Goal: Information Seeking & Learning: Find specific fact

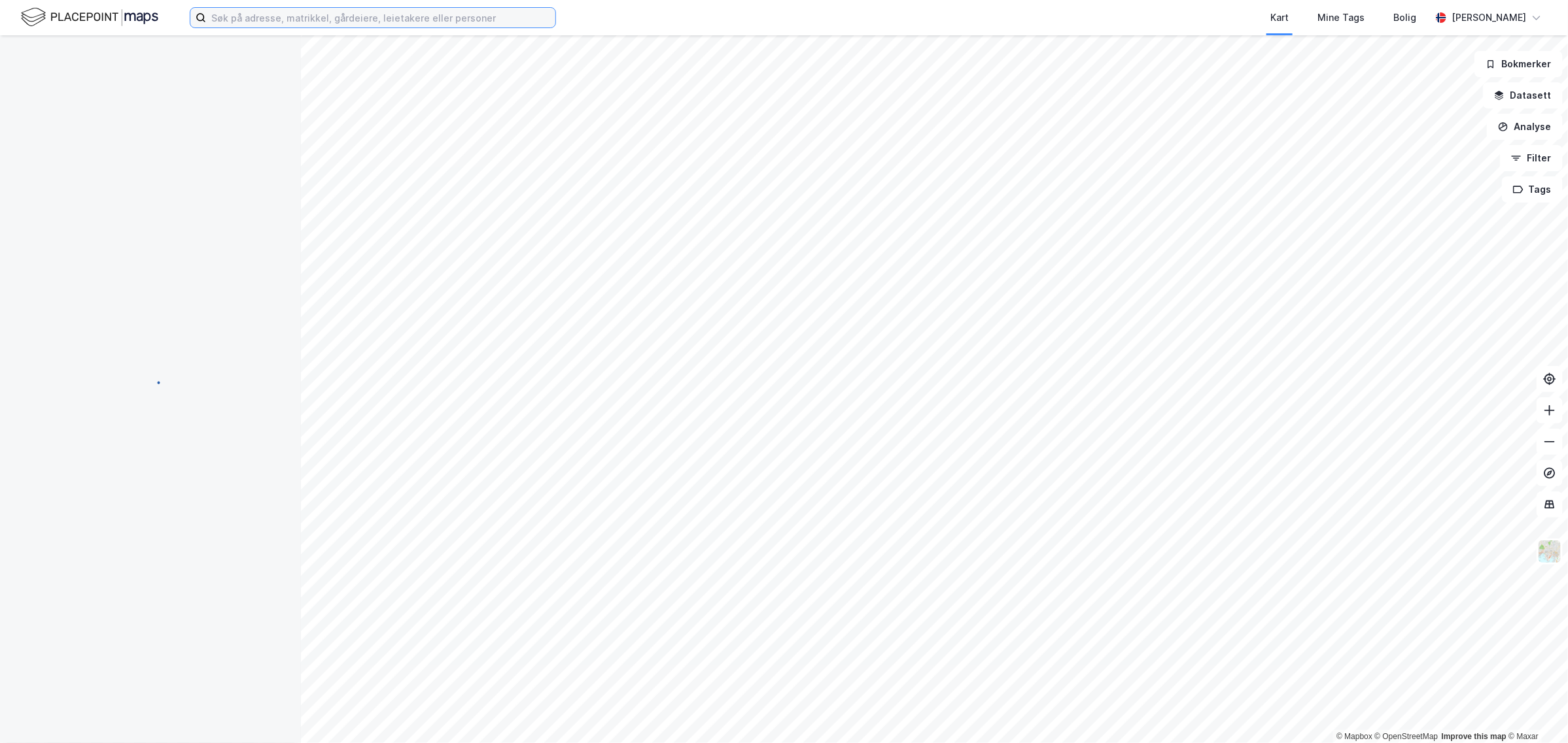
click at [233, 17] on input at bounding box center [380, 17] width 349 height 20
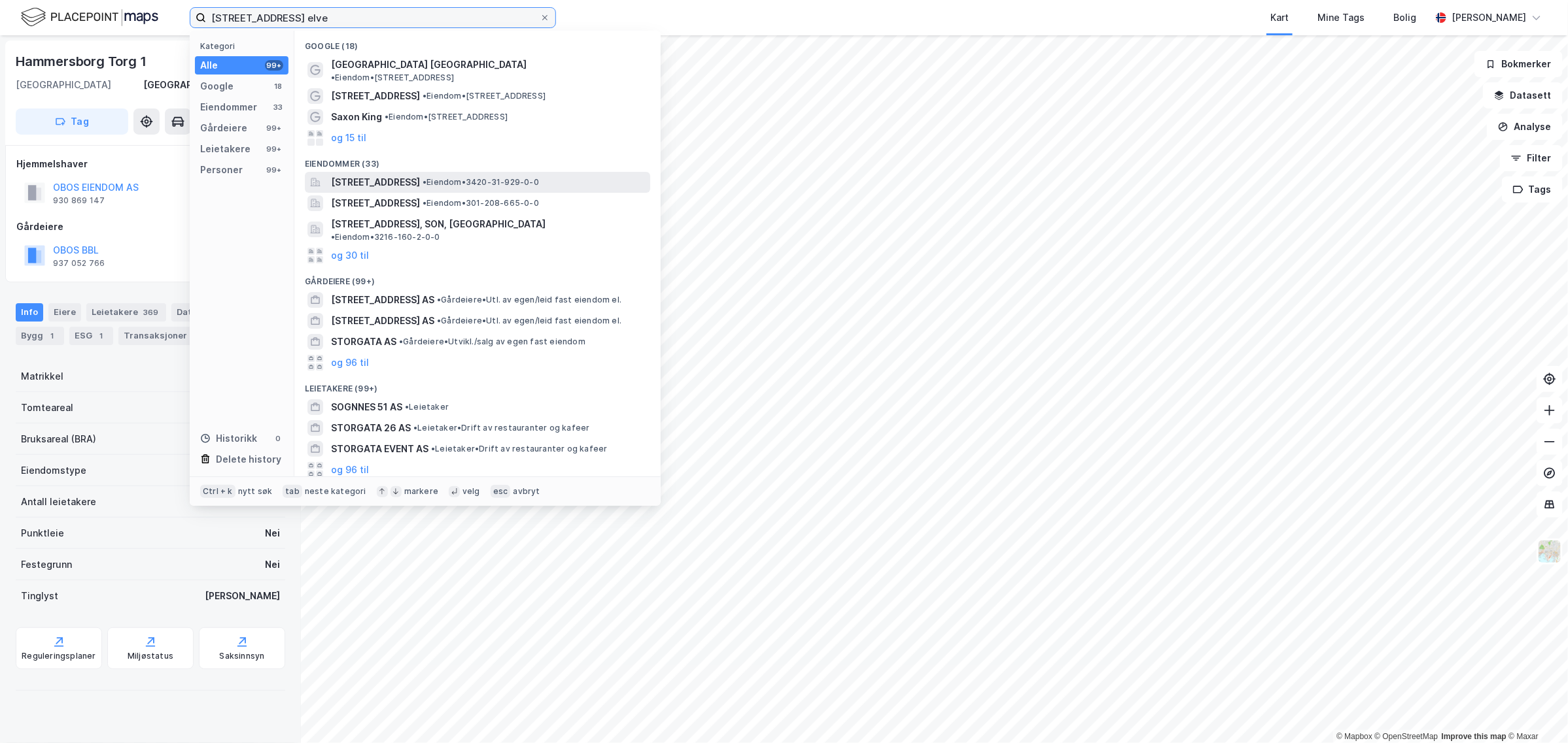
type input "[STREET_ADDRESS] elve"
click at [420, 175] on span "[STREET_ADDRESS]" at bounding box center [375, 182] width 89 height 16
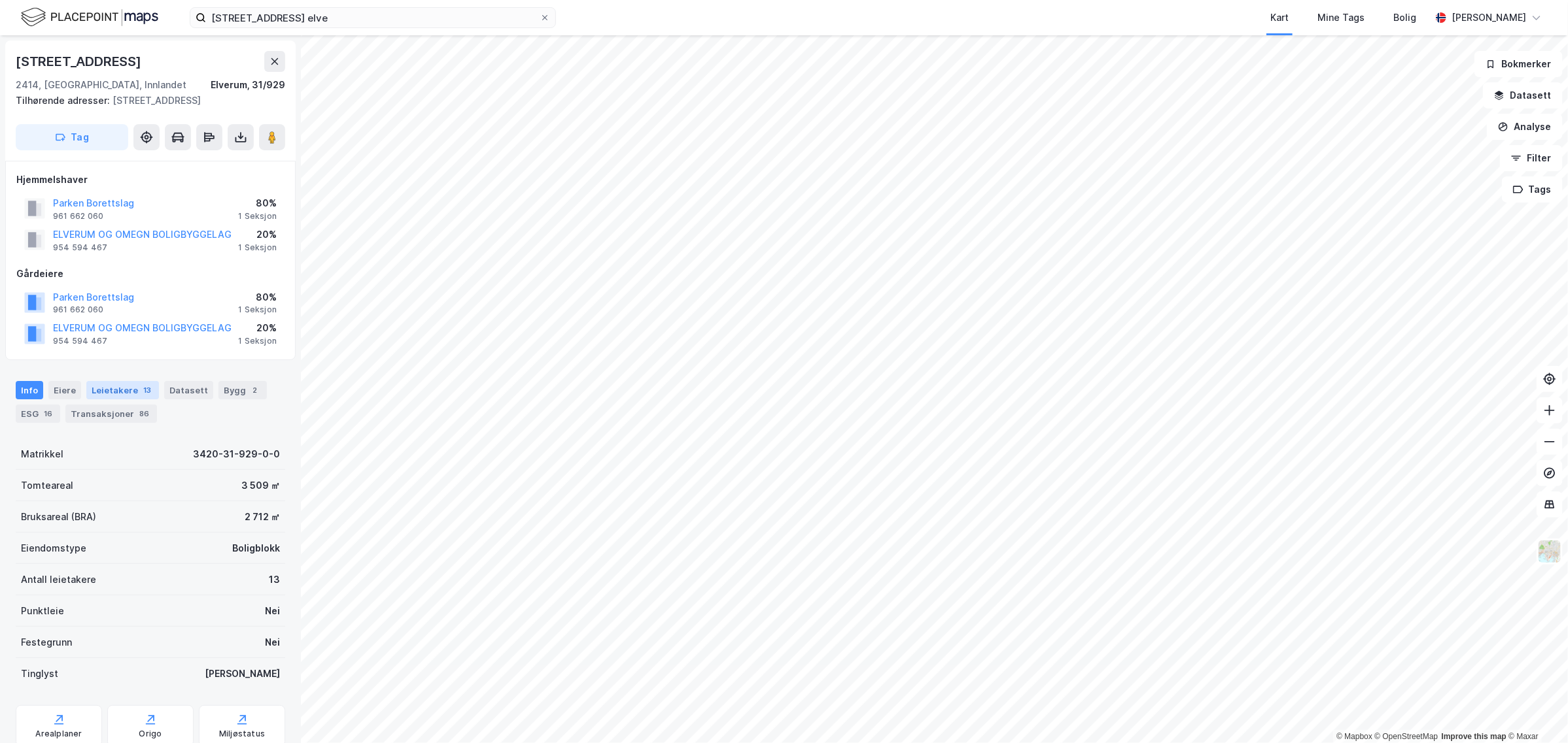
click at [110, 391] on div "Leietakere 13" at bounding box center [123, 391] width 73 height 18
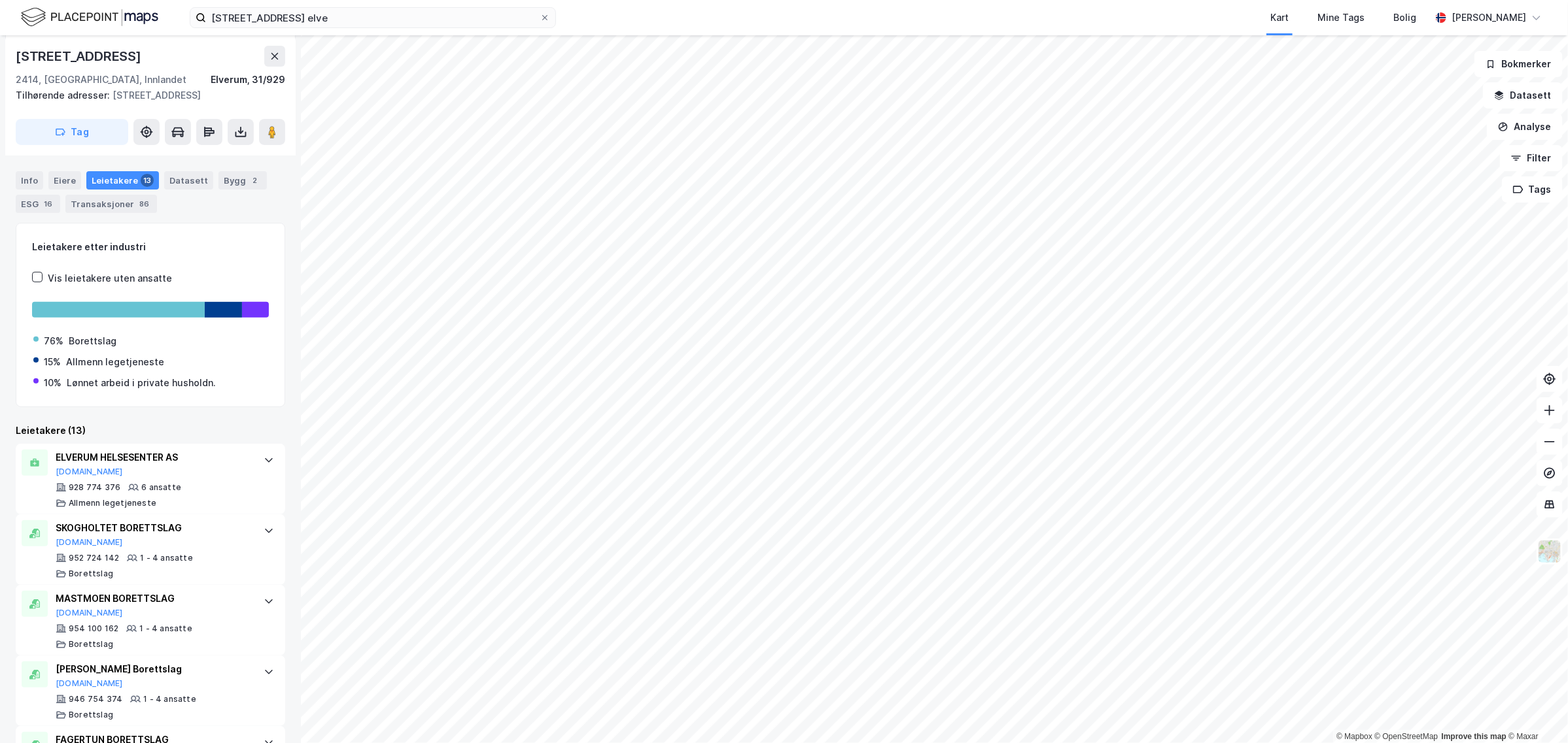
scroll to position [245, 0]
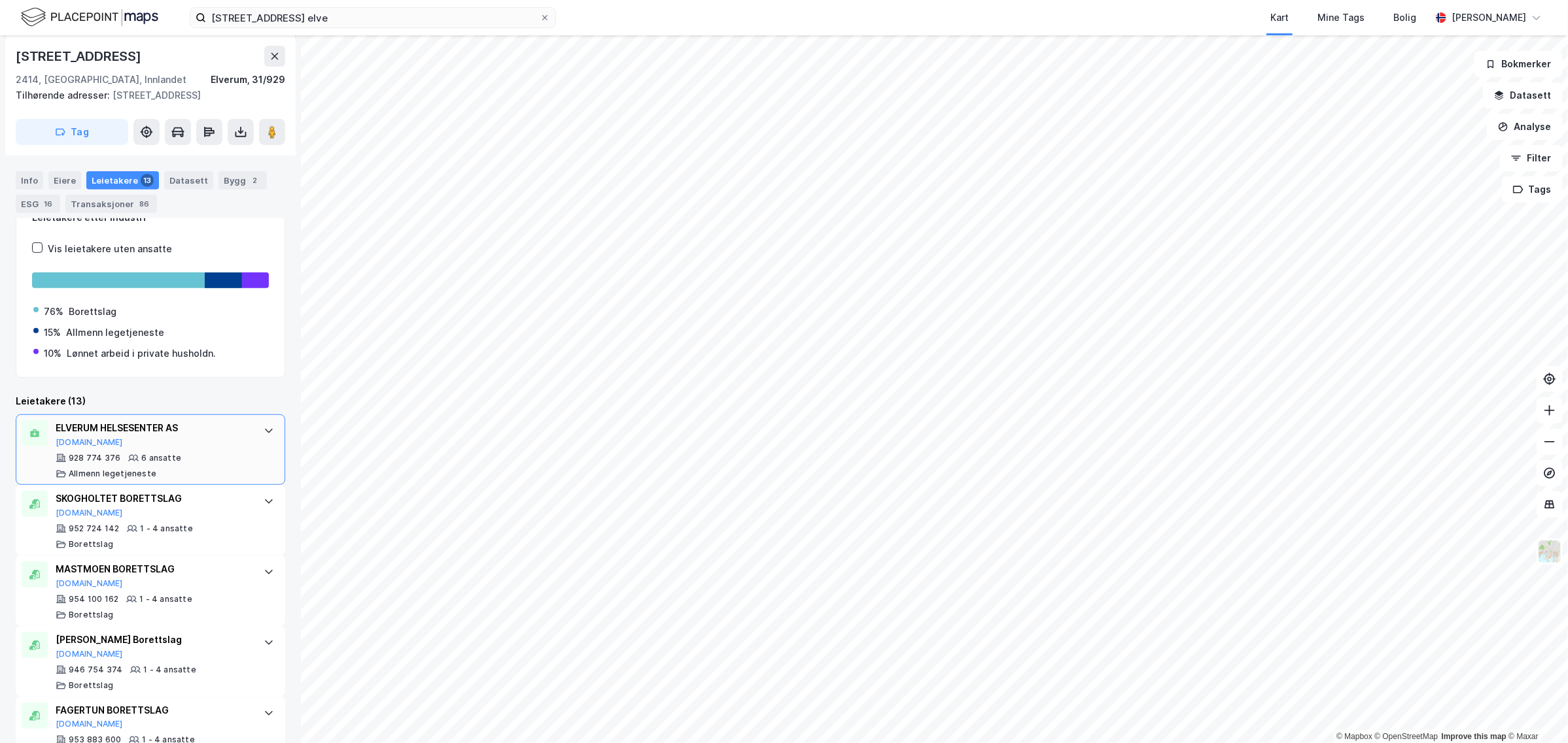
click at [97, 438] on div "ELVERUM HELSESENTER AS [DOMAIN_NAME]" at bounding box center [153, 434] width 195 height 27
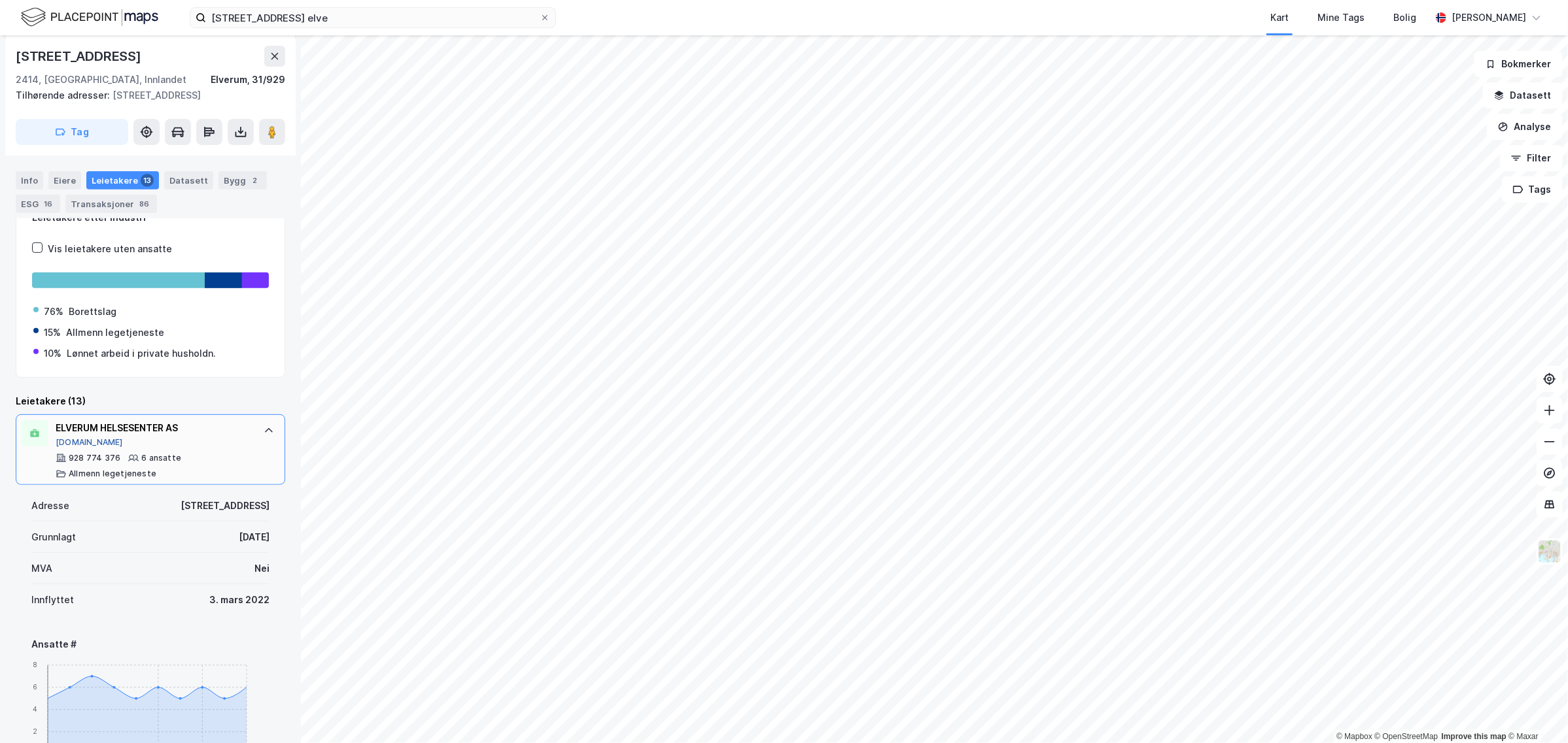
click at [77, 442] on button "[DOMAIN_NAME]" at bounding box center [89, 442] width 67 height 11
